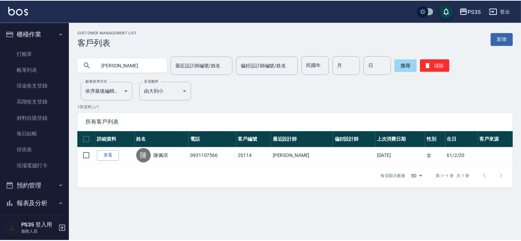
scroll to position [192, 0]
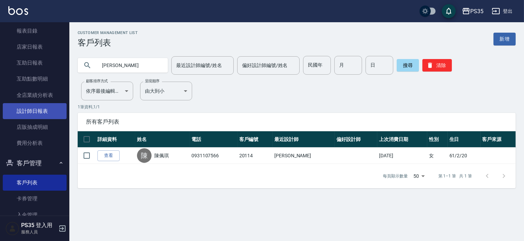
click at [43, 110] on link "設計師日報表" at bounding box center [35, 111] width 64 height 16
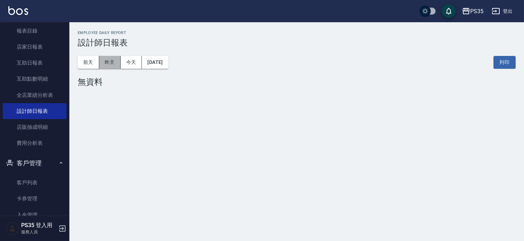
click at [106, 63] on button "昨天" at bounding box center [110, 62] width 22 height 13
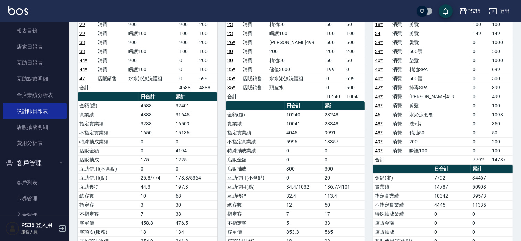
scroll to position [231, 0]
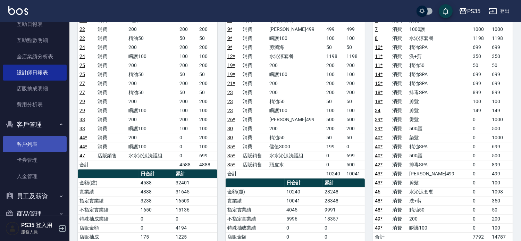
click at [47, 141] on link "客戶列表" at bounding box center [35, 144] width 64 height 16
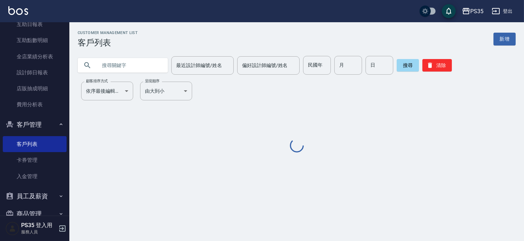
click at [118, 66] on input "text" at bounding box center [129, 65] width 65 height 19
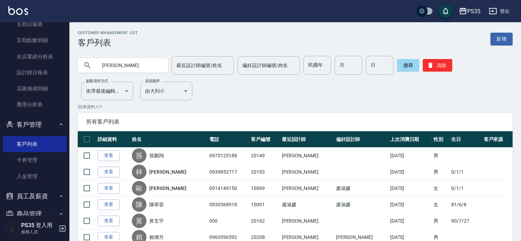
type input "[PERSON_NAME]"
